Goal: Task Accomplishment & Management: Complete application form

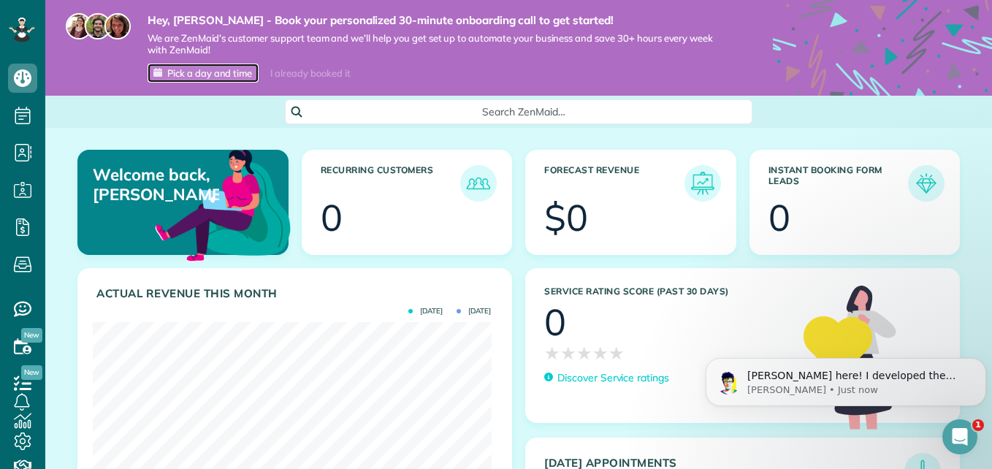
click at [243, 71] on span "Pick a day and time" at bounding box center [209, 73] width 85 height 12
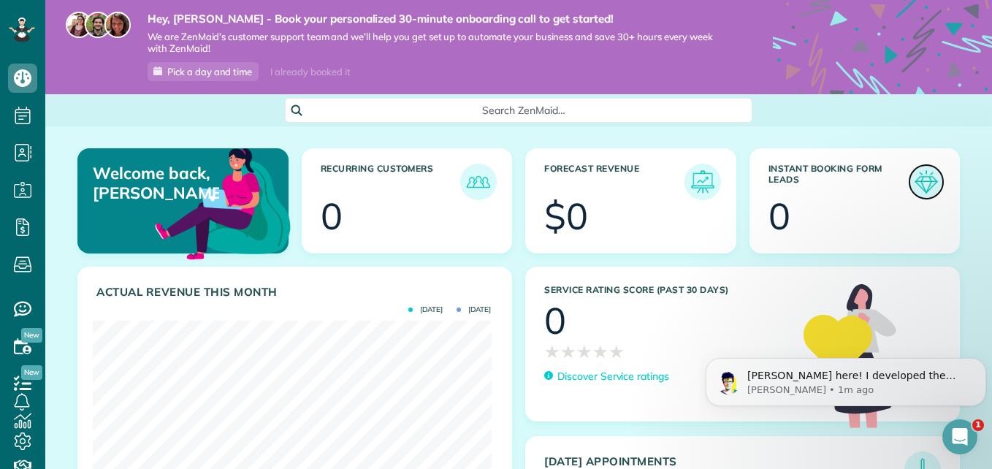
click at [916, 178] on img at bounding box center [927, 182] width 34 height 34
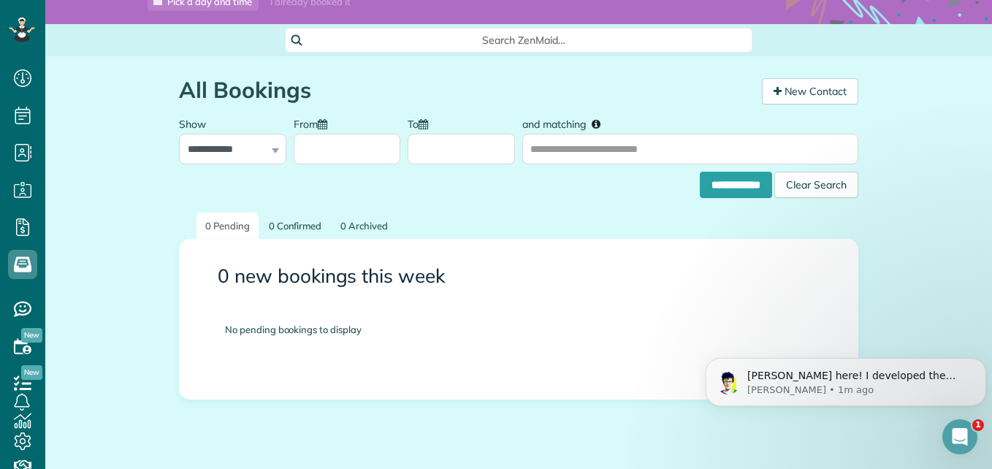
scroll to position [112, 0]
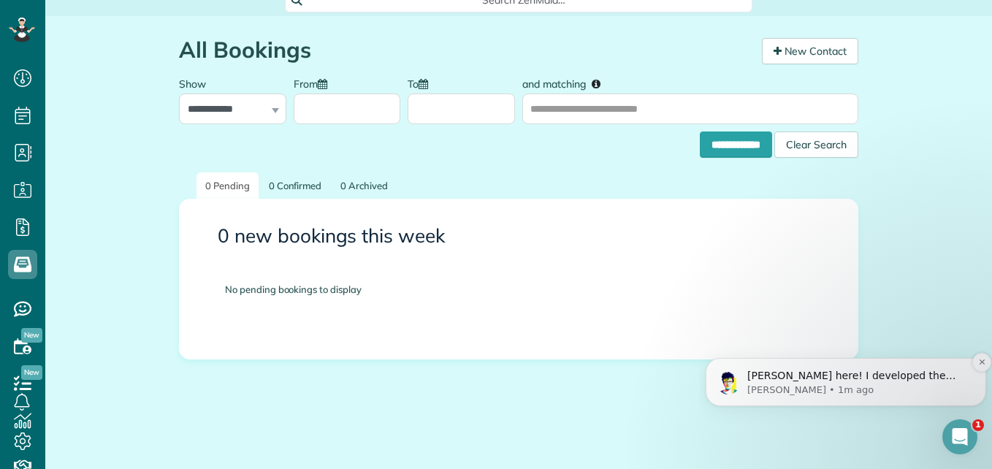
click at [820, 381] on p "[PERSON_NAME] here! I developed the software you're currently trialing (though …" at bounding box center [857, 376] width 221 height 15
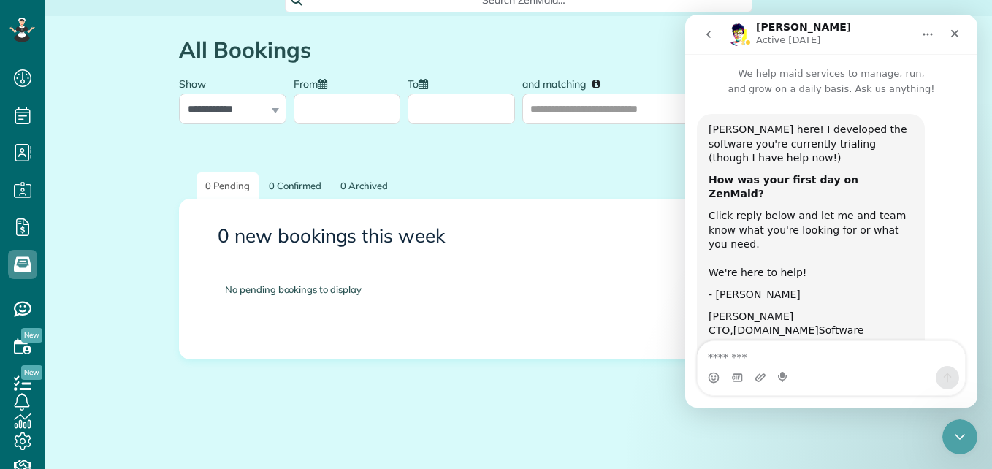
scroll to position [29, 0]
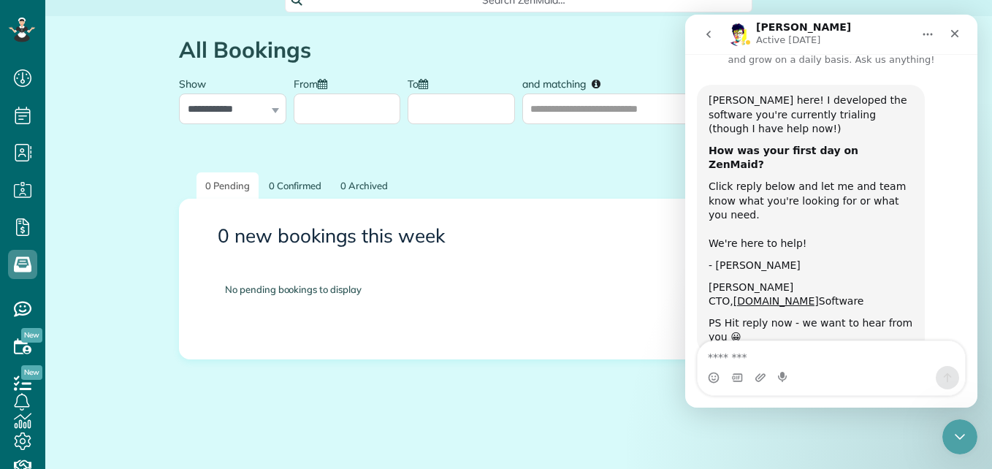
click at [748, 350] on textarea "Message…" at bounding box center [831, 353] width 267 height 25
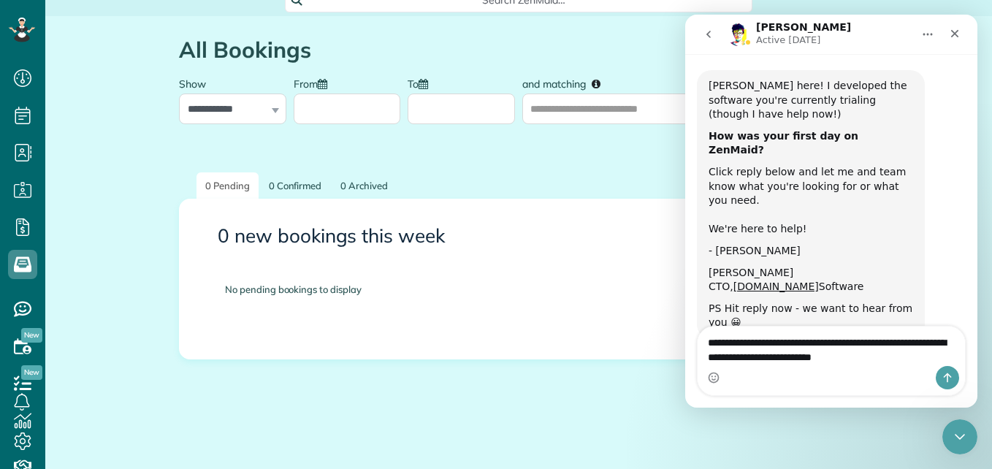
scroll to position [58, 0]
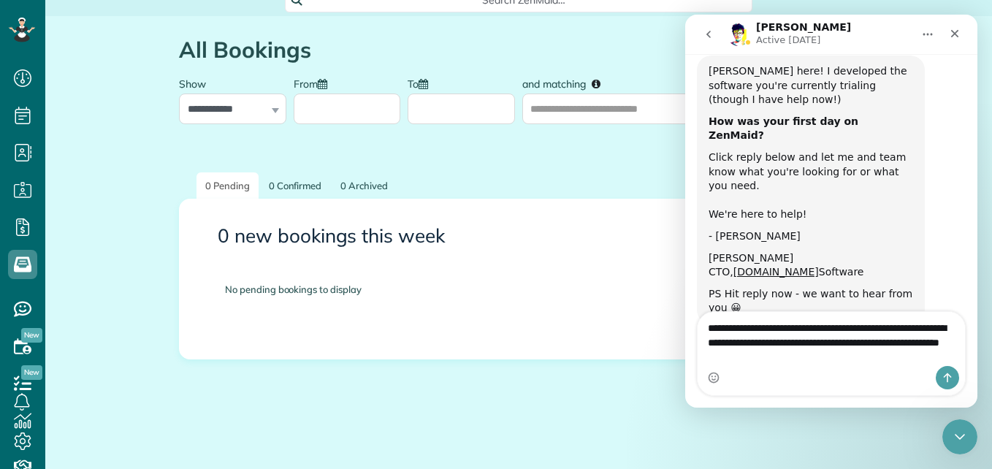
type textarea "**********"
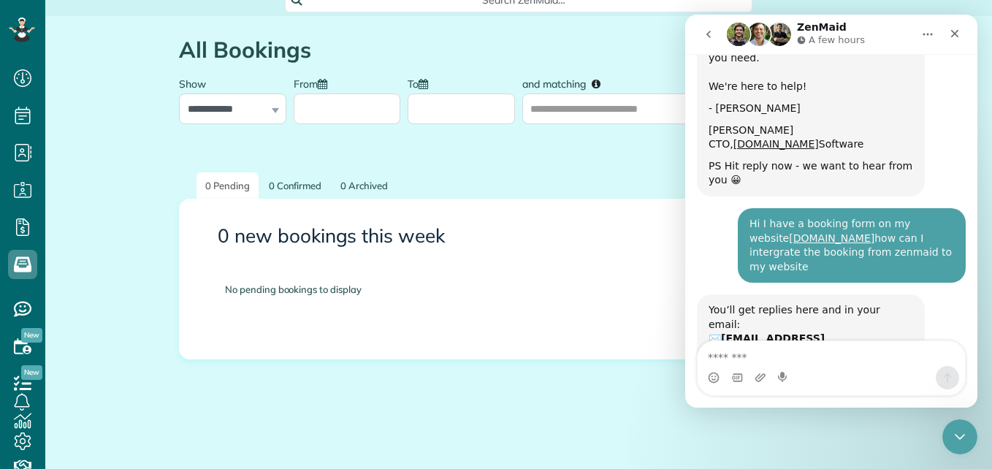
scroll to position [251, 0]
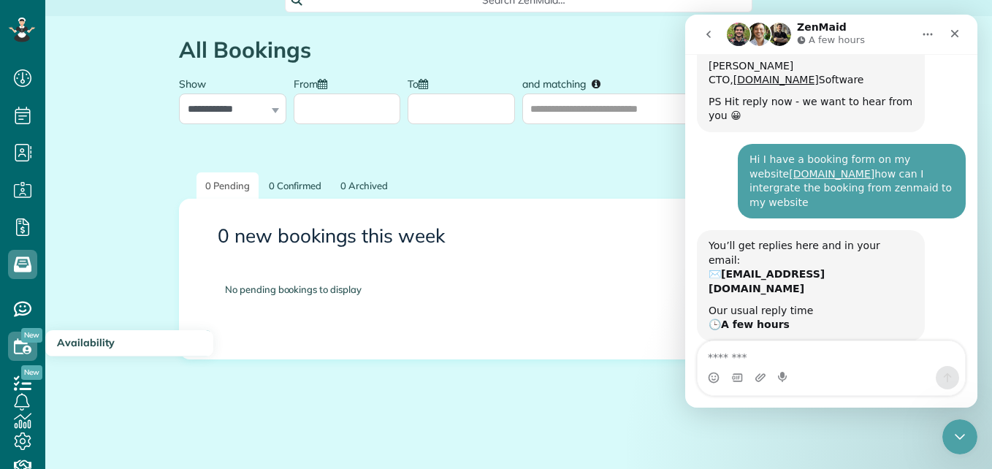
click at [28, 341] on span "New" at bounding box center [31, 335] width 21 height 15
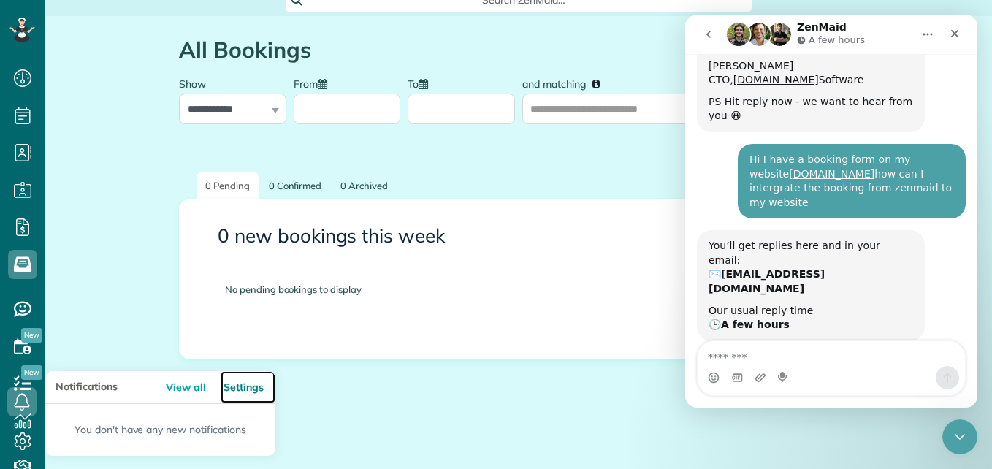
click at [236, 392] on link "Settings" at bounding box center [248, 387] width 55 height 33
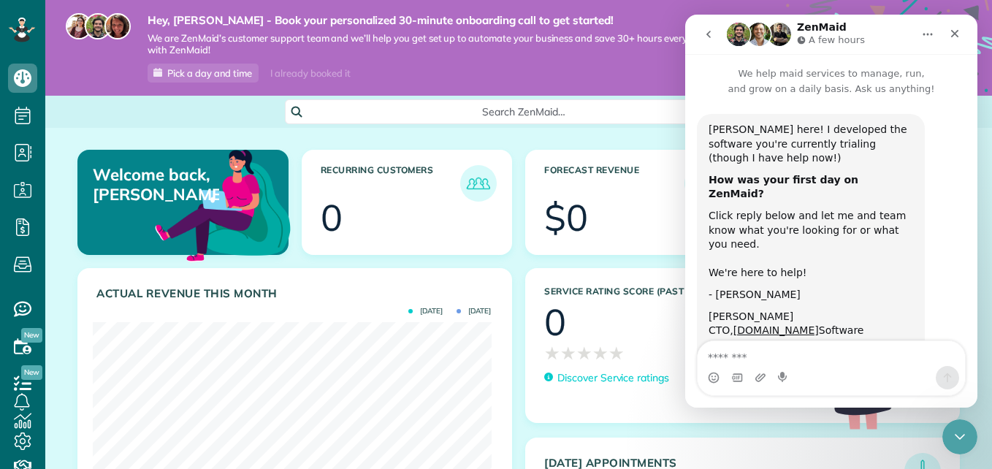
scroll to position [251, 0]
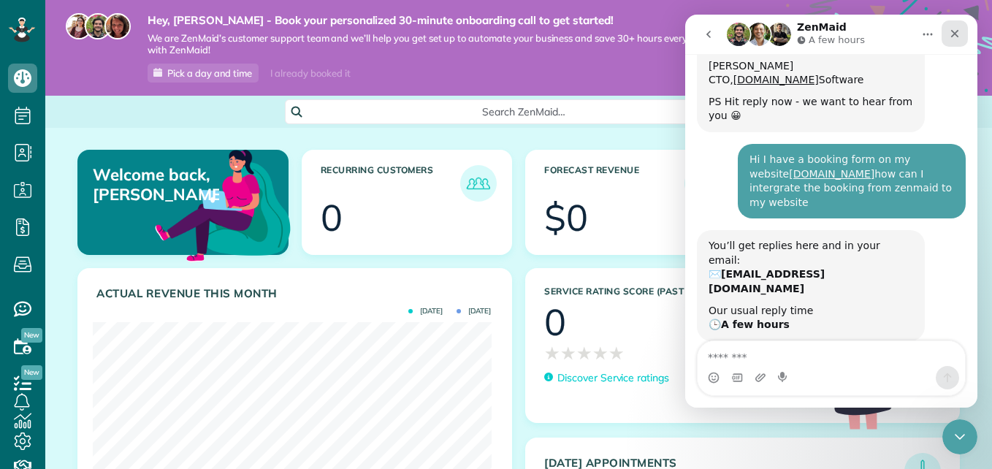
click at [955, 29] on icon "Close" at bounding box center [955, 34] width 12 height 12
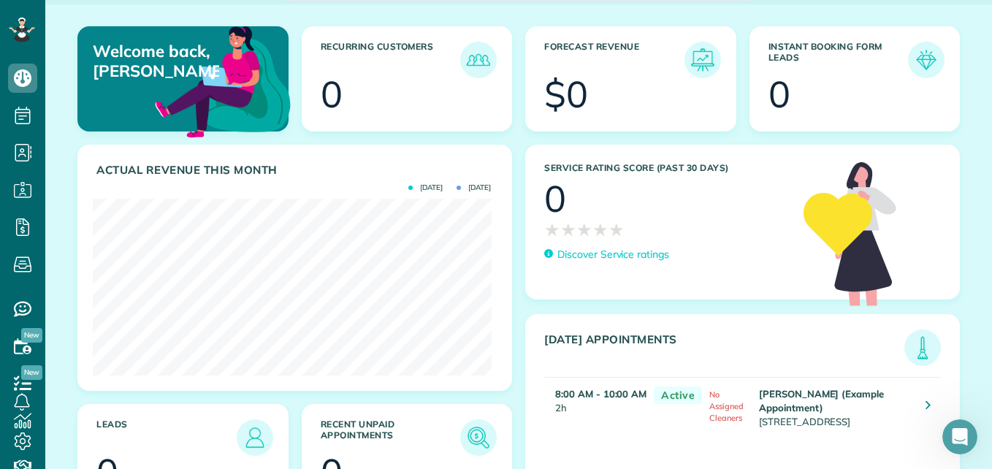
scroll to position [245, 0]
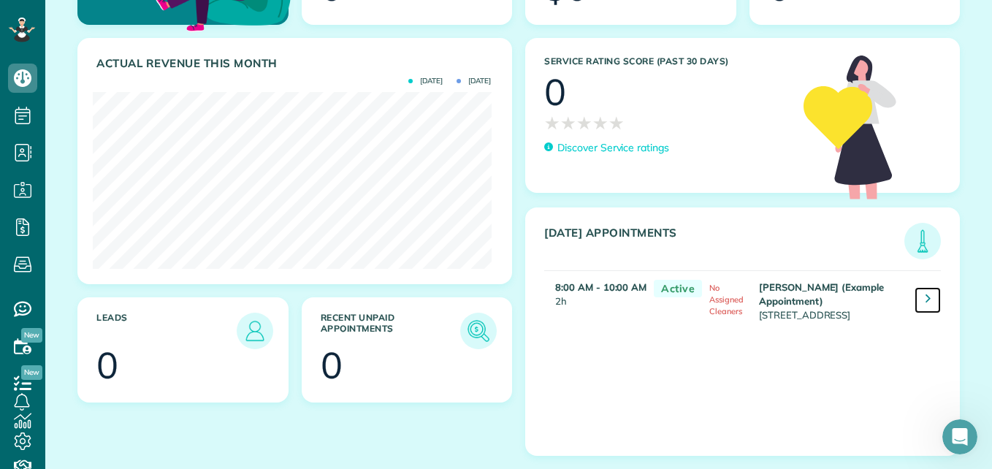
click at [915, 295] on link at bounding box center [928, 300] width 26 height 26
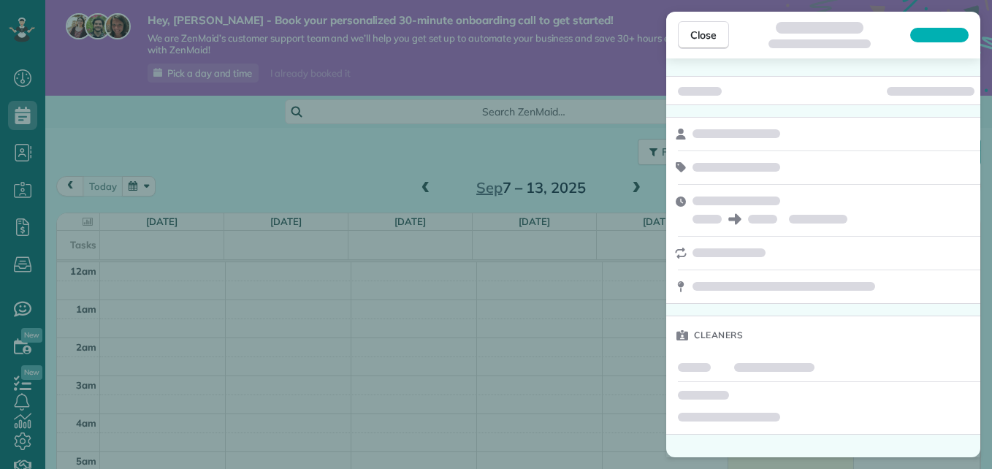
scroll to position [267, 0]
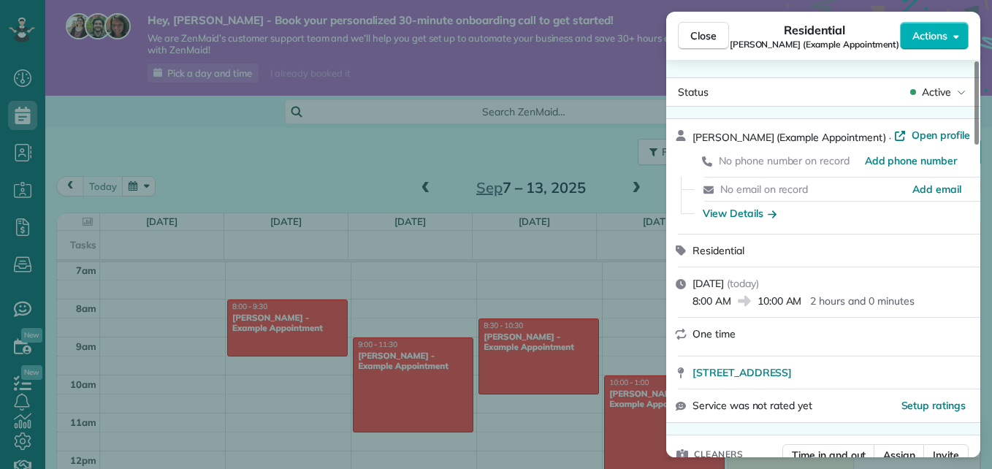
drag, startPoint x: 985, startPoint y: 277, endPoint x: 985, endPoint y: 304, distance: 27.0
click at [985, 304] on div "Close Residential Chris Schwab (Example Appointment) Actions Status Active Chri…" at bounding box center [496, 234] width 992 height 469
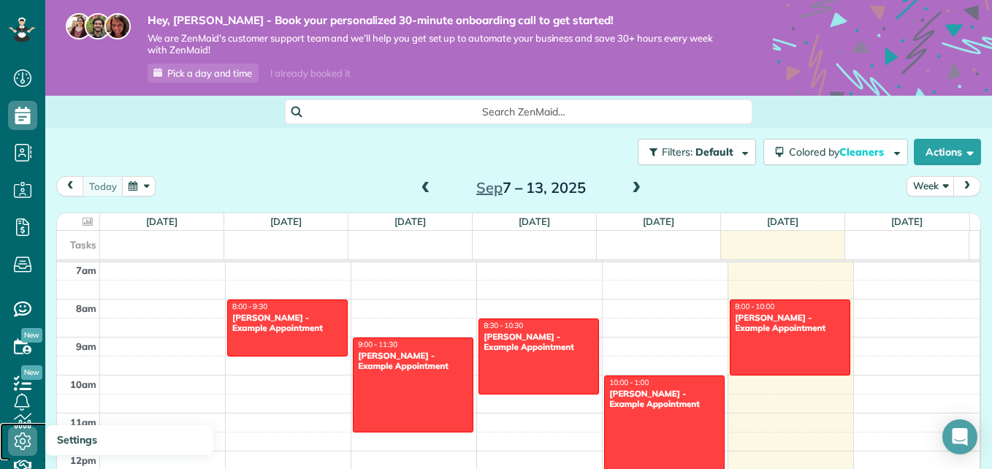
click at [24, 435] on use at bounding box center [23, 441] width 17 height 18
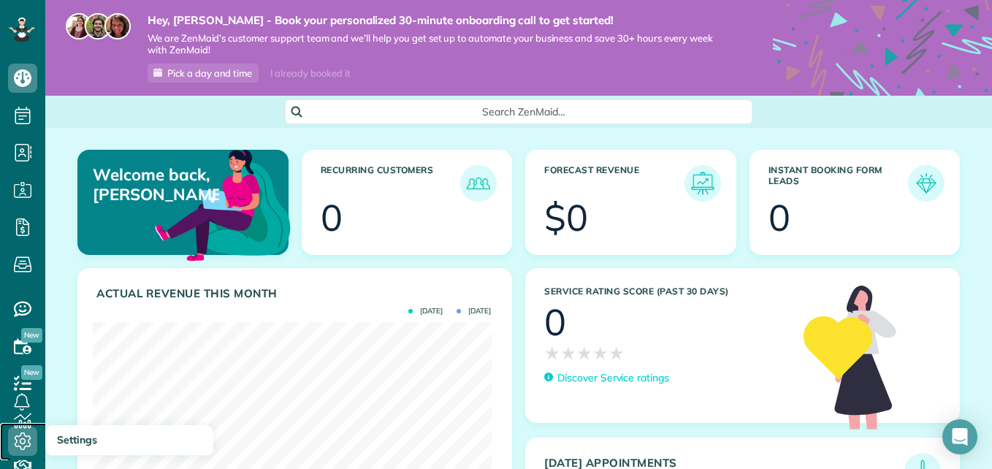
click at [25, 437] on icon at bounding box center [22, 441] width 29 height 29
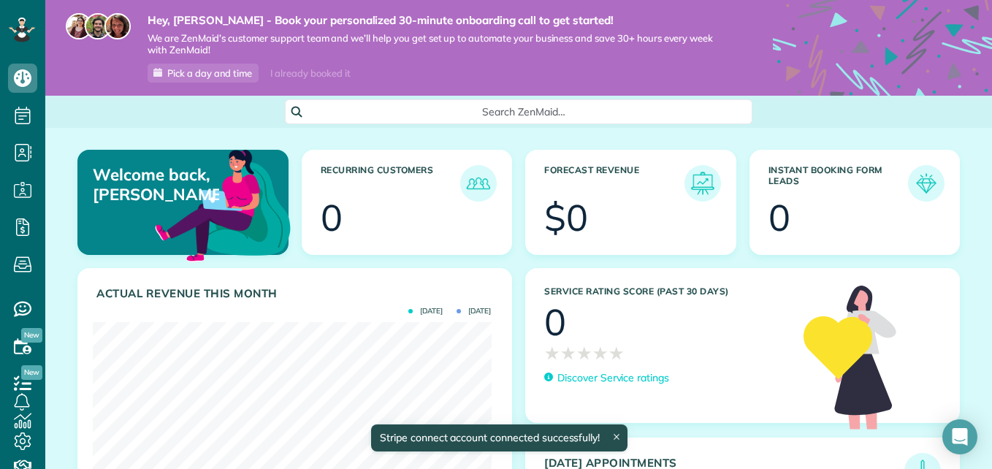
scroll to position [177, 398]
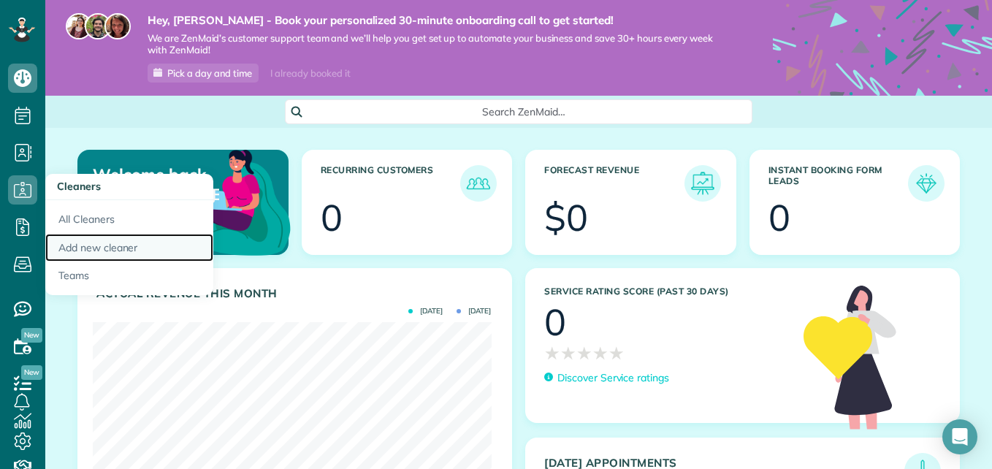
click at [94, 251] on link "Add new cleaner" at bounding box center [129, 248] width 168 height 28
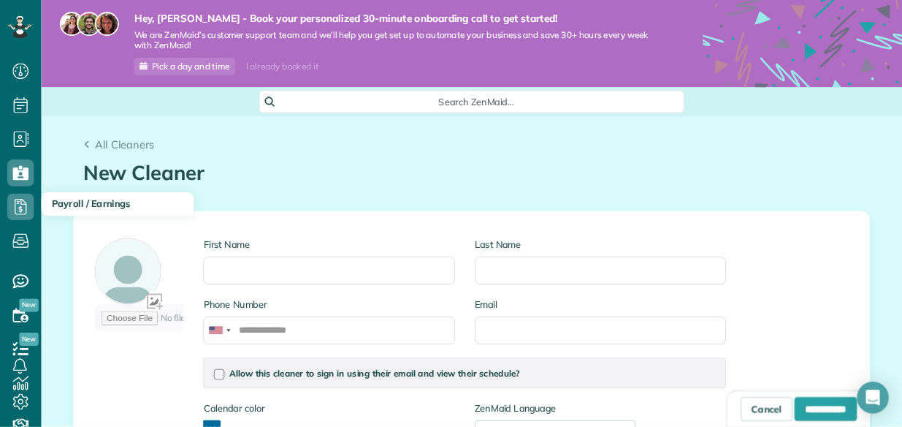
scroll to position [7, 7]
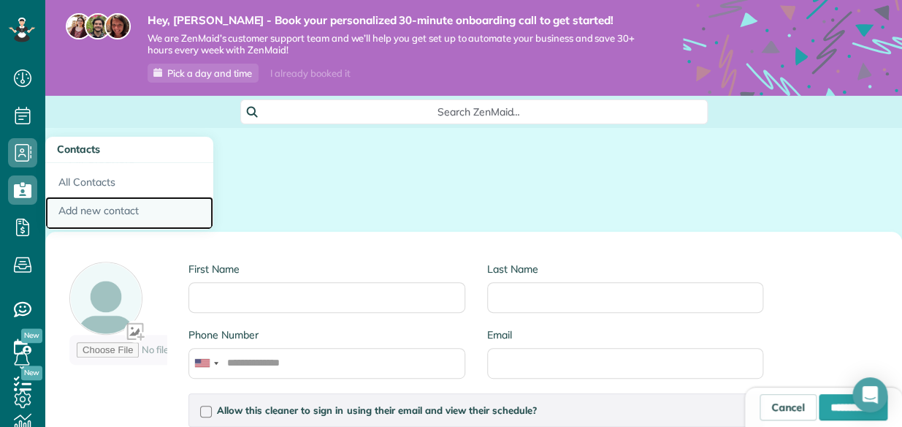
click at [93, 212] on link "Add new contact" at bounding box center [129, 214] width 168 height 34
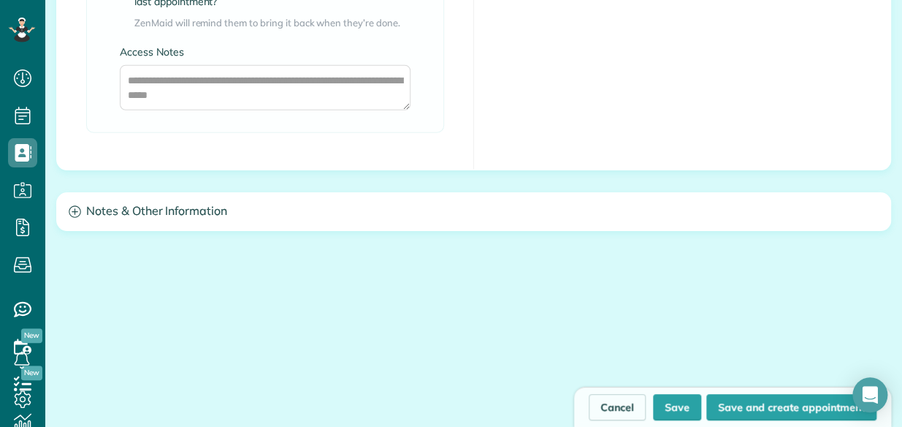
scroll to position [1372, 0]
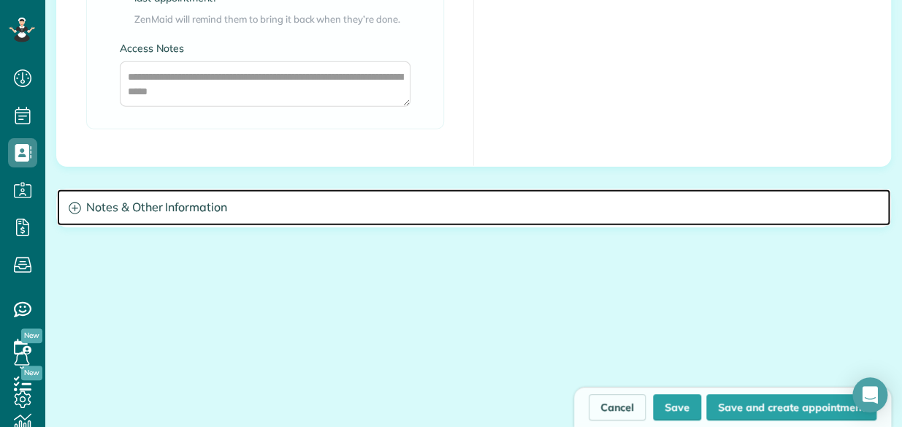
click at [66, 205] on h3 "Notes & Other Information" at bounding box center [474, 207] width 834 height 37
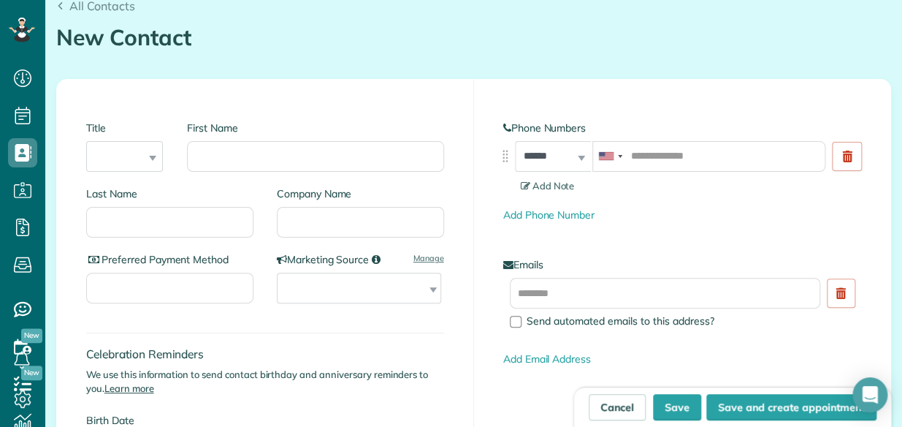
scroll to position [0, 0]
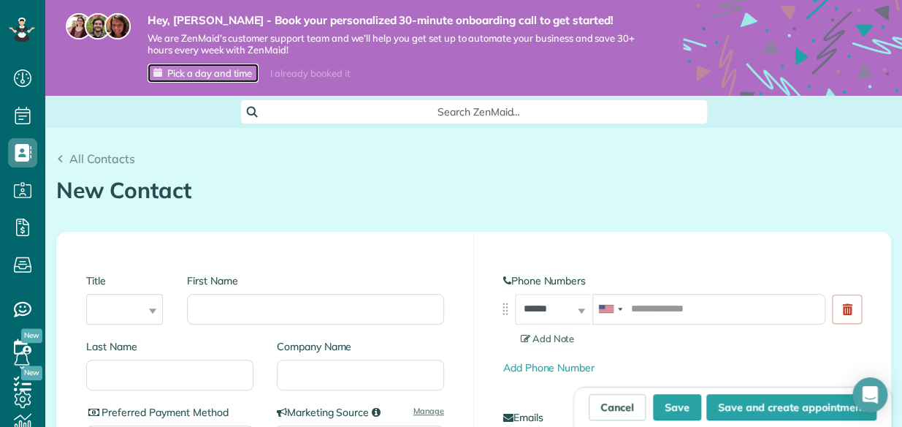
click at [218, 72] on span "Pick a day and time" at bounding box center [209, 73] width 85 height 12
